Goal: Complete application form

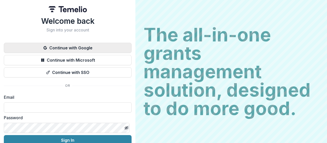
click at [73, 51] on button "Continue with Google" at bounding box center [68, 48] width 128 height 10
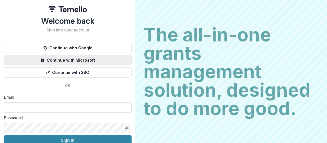
scroll to position [24, 0]
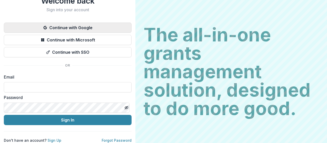
click at [72, 25] on button "Continue with Google" at bounding box center [68, 28] width 128 height 10
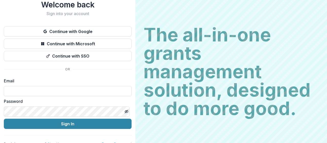
scroll to position [24, 0]
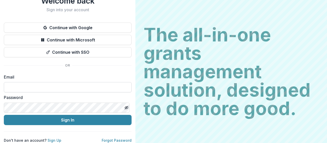
click at [55, 82] on input at bounding box center [68, 87] width 128 height 10
type input "**********"
click at [126, 106] on icon "Toggle password visibility" at bounding box center [127, 108] width 4 height 4
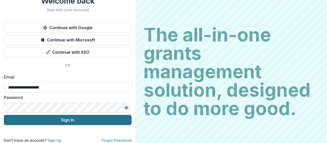
click at [114, 117] on button "Sign In" at bounding box center [68, 120] width 128 height 10
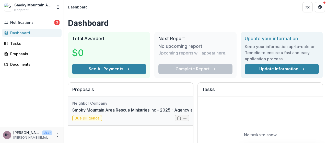
click at [124, 113] on link "Smoky Mountain Area Rescue Ministries Inc - 2025 - Agency and Grant Information" at bounding box center [152, 110] width 160 height 6
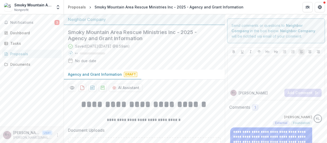
scroll to position [41, 0]
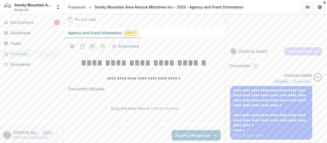
click at [151, 108] on span "click to browse" at bounding box center [164, 108] width 27 height 4
type input "**********"
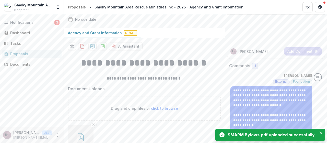
click at [164, 106] on span "click to browse" at bounding box center [164, 108] width 27 height 4
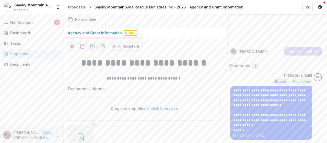
type input "**********"
click at [171, 106] on span "click to browse" at bounding box center [164, 108] width 27 height 4
type input "**********"
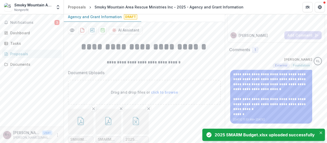
scroll to position [83, 0]
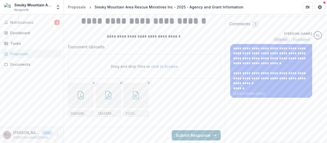
click at [178, 137] on button "Submit Response" at bounding box center [196, 135] width 49 height 10
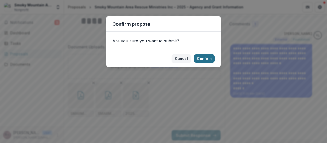
click at [205, 56] on button "Confirm" at bounding box center [204, 58] width 21 height 8
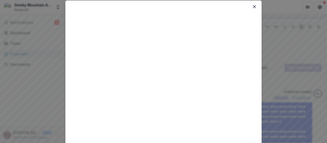
scroll to position [0, 0]
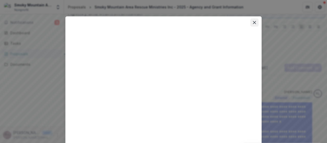
click at [254, 23] on icon "Close" at bounding box center [254, 22] width 3 height 3
